Goal: Information Seeking & Learning: Learn about a topic

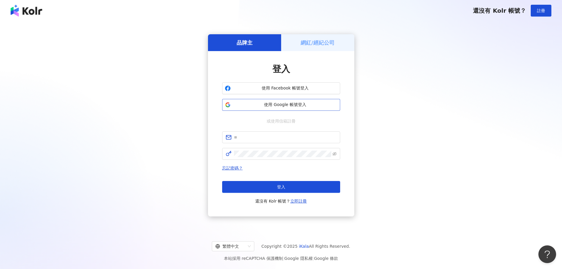
click at [284, 106] on span "使用 Google 帳號登入" at bounding box center [285, 105] width 104 height 6
click at [460, 63] on div "品牌主 網紅/經紀公司 登入 使用 Facebook 帳號登入 使用 Google 帳號登入 或使用信箱註冊 忘記密碼？ 登入 還沒有 Kolr 帳號？ 立即…" at bounding box center [281, 125] width 548 height 198
click at [281, 137] on input "text" at bounding box center [285, 137] width 103 height 6
type input "**********"
click at [302, 167] on span "忘記密碼？" at bounding box center [281, 167] width 118 height 7
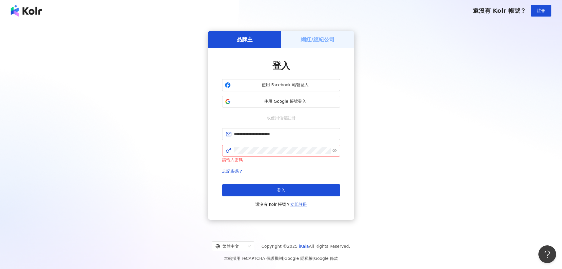
click at [263, 163] on div "請輸入密碼" at bounding box center [281, 159] width 118 height 6
click at [432, 151] on div "**********" at bounding box center [281, 125] width 548 height 198
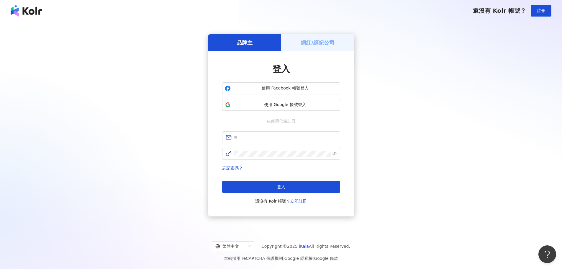
click at [462, 76] on div "品牌主 網紅/經紀公司 登入 使用 Facebook 帳號登入 使用 Google 帳號登入 或使用信箱註冊 忘記密碼？ 登入 還沒有 Kolr 帳號？ 立即…" at bounding box center [281, 125] width 548 height 198
click at [266, 106] on span "使用 Google 帳號登入" at bounding box center [285, 105] width 104 height 6
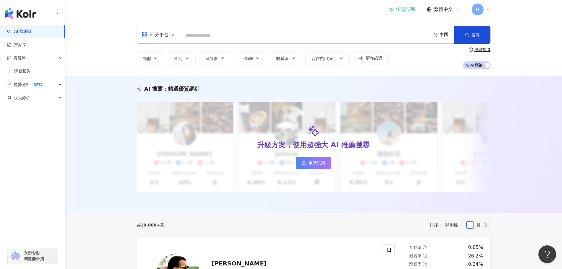
click at [478, 7] on span "G" at bounding box center [477, 9] width 3 height 6
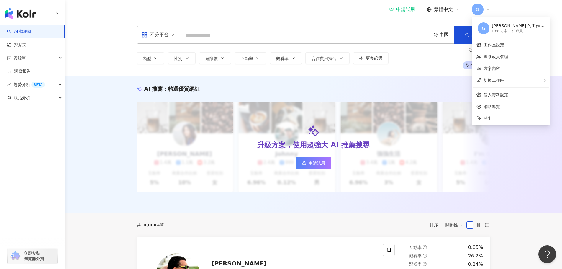
click at [522, 10] on header "申請試用 繁體中文 G" at bounding box center [313, 9] width 497 height 19
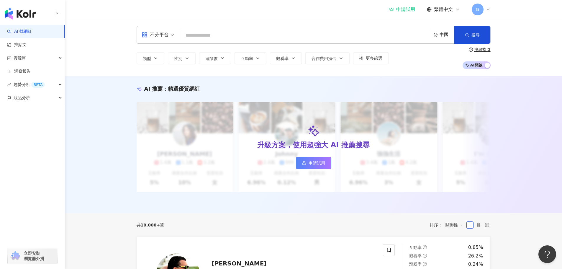
click at [524, 52] on div "不分平台 中國 搜尋 類型 性別 追蹤數 互動率 觀看率 合作費用預估 更多篩選 搜尋指引 AI 開啟 AI 關閉" at bounding box center [313, 47] width 497 height 57
click at [21, 86] on span "趨勢分析 BETA" at bounding box center [29, 84] width 31 height 13
click at [28, 109] on link "Hashtag 監測" at bounding box center [27, 111] width 27 height 6
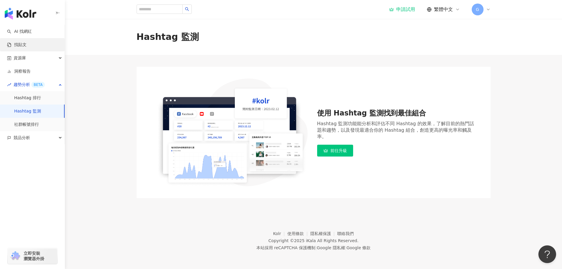
click at [20, 45] on link "找貼文" at bounding box center [16, 45] width 19 height 6
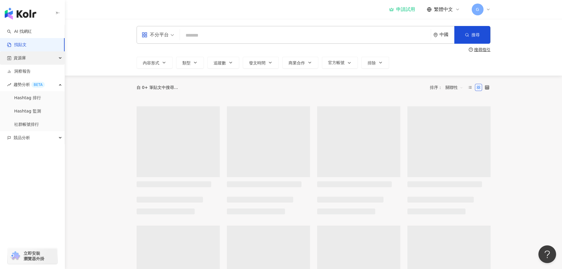
click at [21, 57] on span "資源庫" at bounding box center [20, 57] width 12 height 13
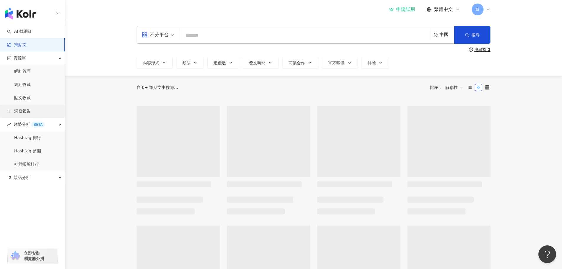
click at [23, 113] on link "洞察報告" at bounding box center [19, 111] width 24 height 6
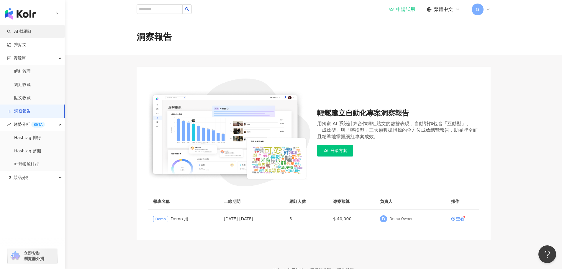
click at [24, 31] on link "AI 找網紅" at bounding box center [19, 32] width 25 height 6
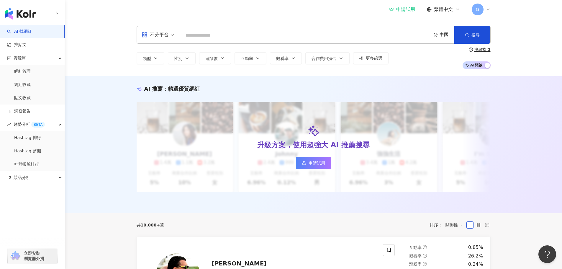
click at [27, 12] on img "button" at bounding box center [21, 14] width 32 height 12
click at [405, 9] on div "申請試用" at bounding box center [402, 9] width 26 height 6
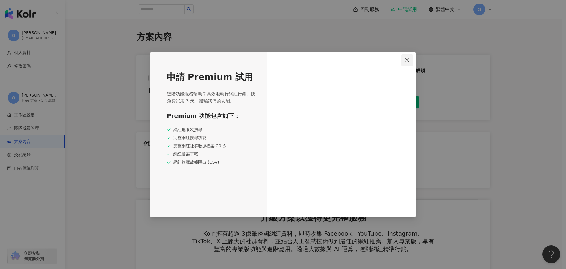
click at [407, 62] on icon "close" at bounding box center [407, 60] width 5 height 5
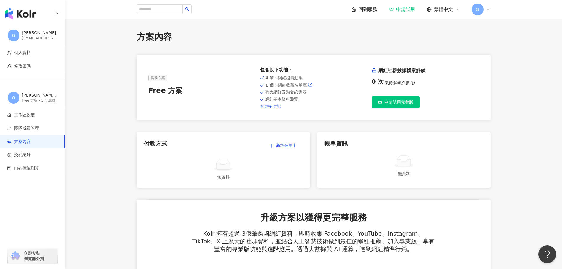
click at [26, 11] on img "button" at bounding box center [21, 14] width 32 height 12
